Goal: Navigation & Orientation: Find specific page/section

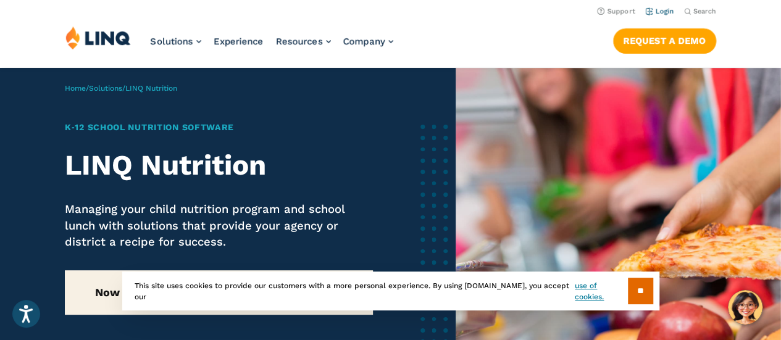
click at [659, 15] on li "Login" at bounding box center [659, 11] width 29 height 14
click at [663, 15] on li "Login" at bounding box center [659, 11] width 29 height 14
click at [664, 10] on link "Login" at bounding box center [659, 11] width 29 height 8
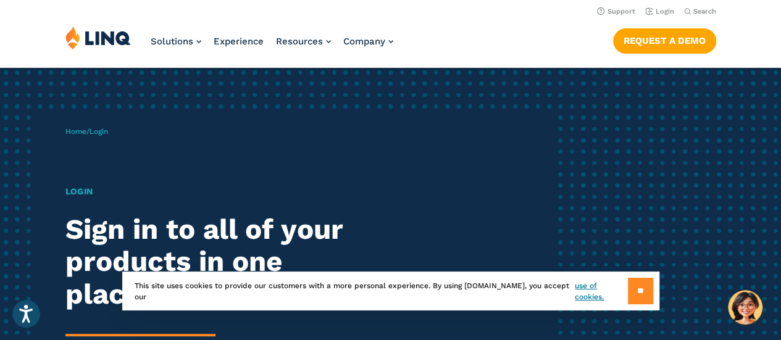
click at [634, 292] on input "**" at bounding box center [640, 291] width 25 height 27
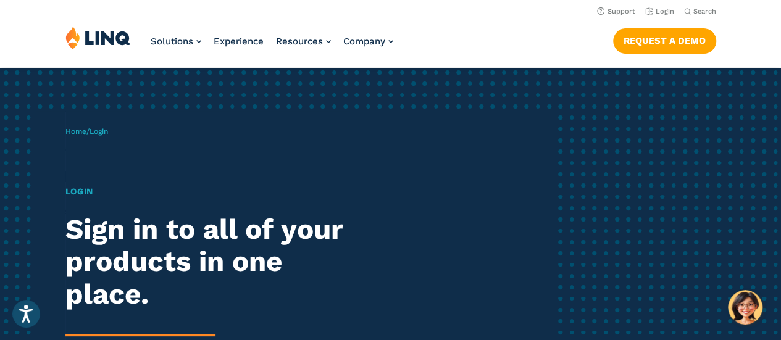
click at [82, 190] on h1 "Login" at bounding box center [215, 191] width 301 height 13
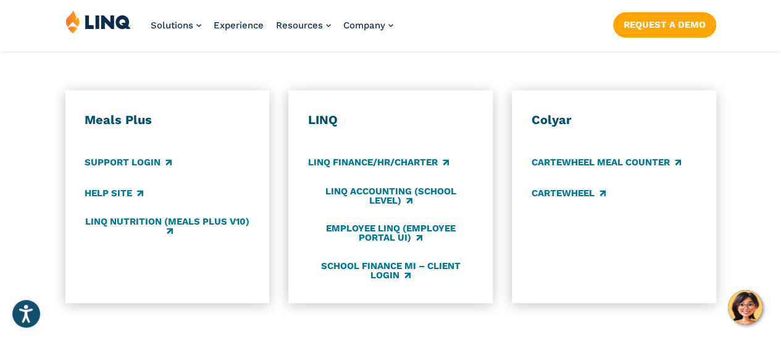
scroll to position [685, 0]
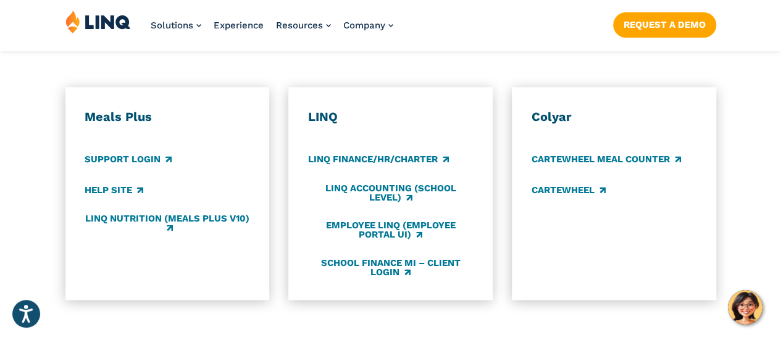
click at [136, 109] on h3 "Meals Plus" at bounding box center [167, 117] width 165 height 16
click at [136, 153] on link "Support Login" at bounding box center [128, 160] width 87 height 14
